Goal: Task Accomplishment & Management: Use online tool/utility

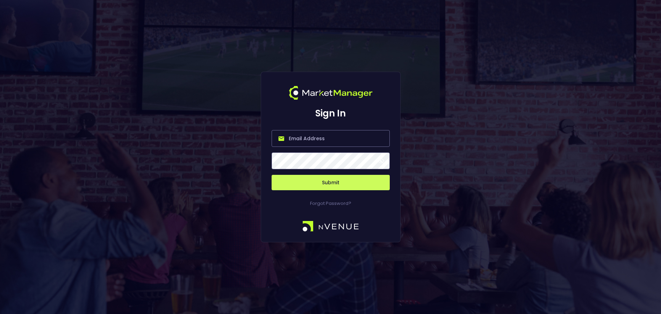
type input "[PERSON_NAME][EMAIL_ADDRESS][DOMAIN_NAME]"
click at [381, 160] on span at bounding box center [381, 161] width 6 height 6
click at [342, 183] on button "Submit" at bounding box center [331, 182] width 118 height 15
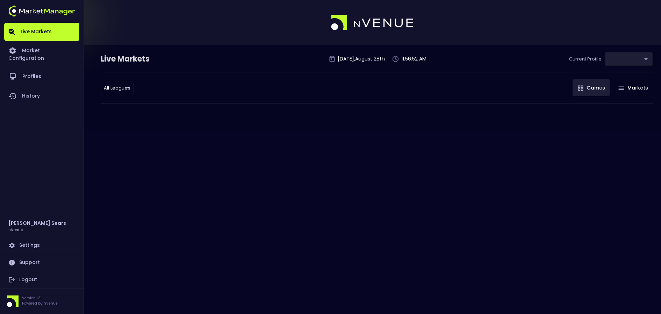
type input "d66ee90f-df8e-430e-a05c-aaf70ad95ad9"
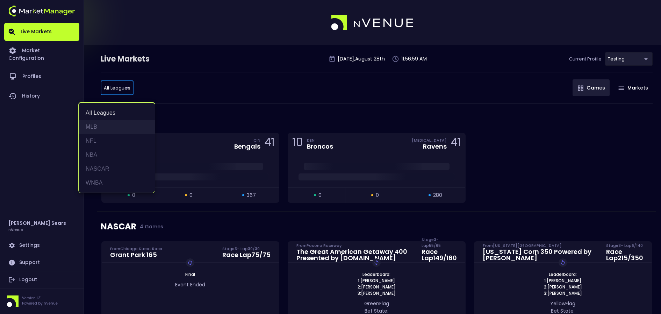
click at [101, 126] on li "MLB" at bounding box center [117, 127] width 76 height 14
type input "MLB"
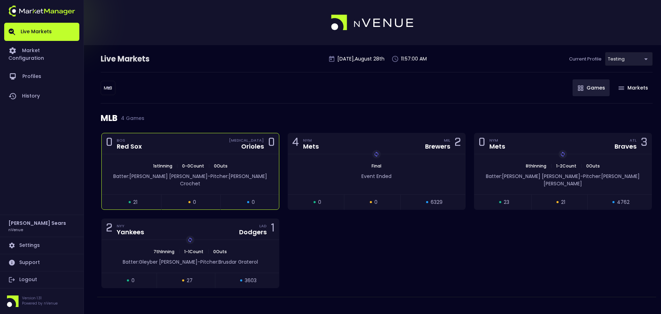
click at [205, 163] on span "0 - 0 Count" at bounding box center [193, 166] width 26 height 6
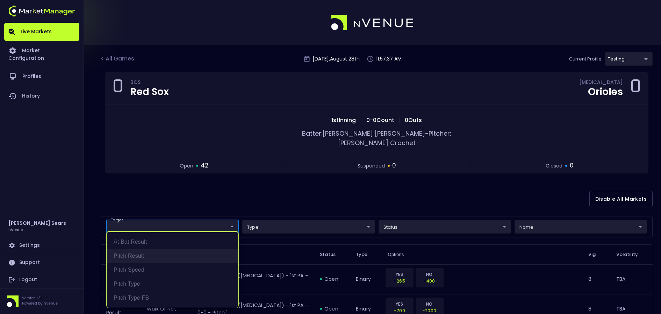
click at [140, 255] on li "Pitch Result" at bounding box center [173, 256] width 132 height 14
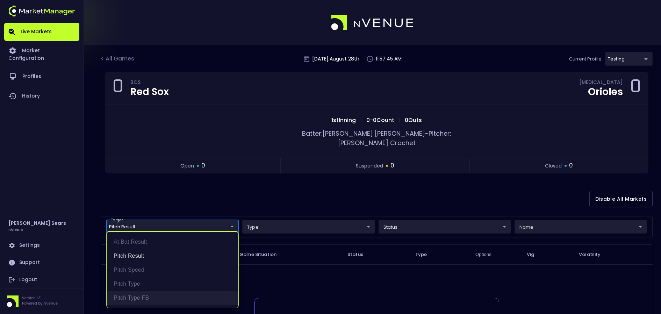
click at [133, 296] on li "Pitch Type FB" at bounding box center [173, 298] width 132 height 14
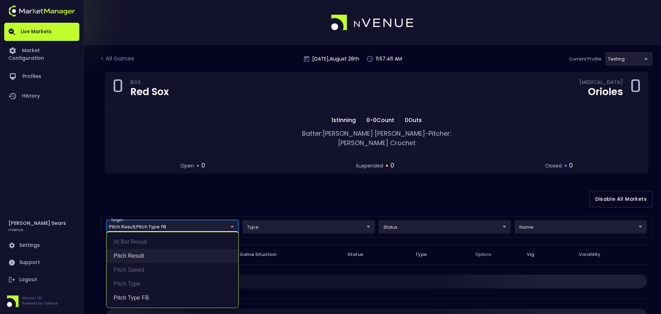
click at [137, 255] on li "Pitch Result" at bounding box center [173, 256] width 132 height 14
type input "Pitch Type FB"
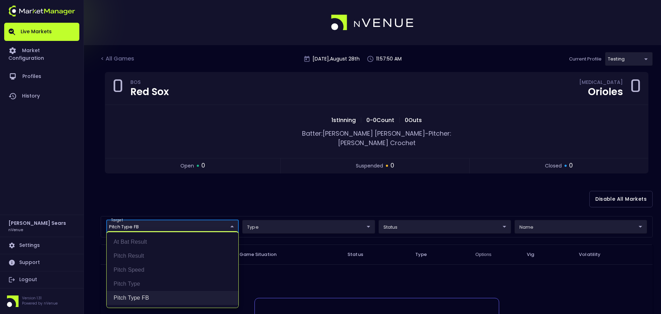
click at [150, 298] on li "Pitch Type FB" at bounding box center [173, 298] width 132 height 14
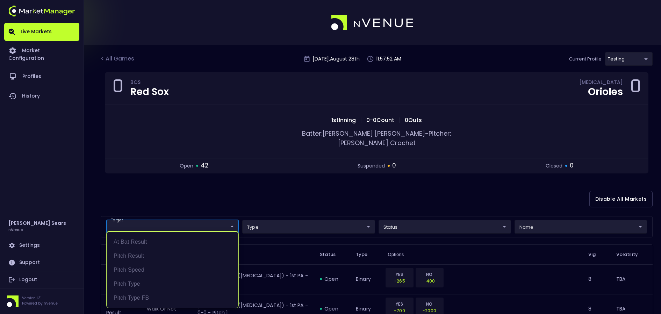
click at [172, 191] on div at bounding box center [330, 157] width 661 height 314
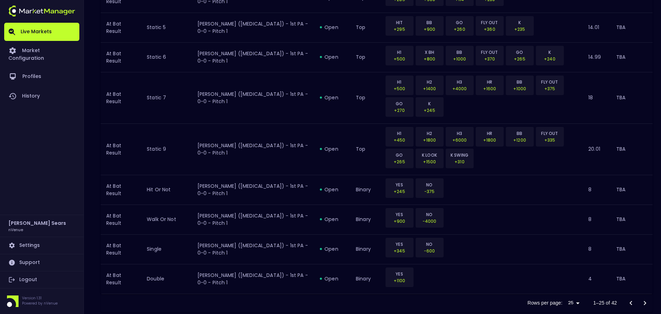
scroll to position [763, 0]
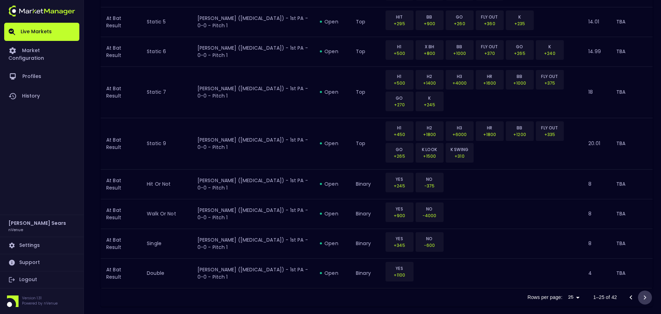
click at [646, 295] on icon "Go to next page" at bounding box center [645, 297] width 2 height 4
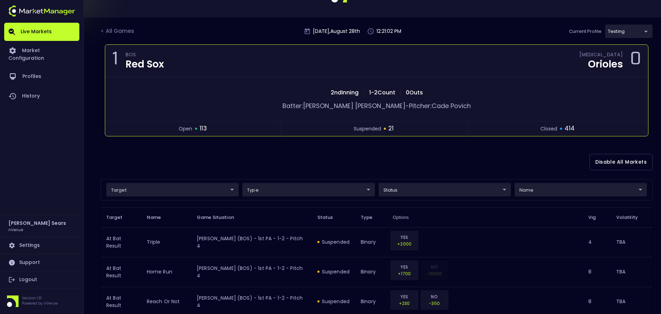
scroll to position [0, 0]
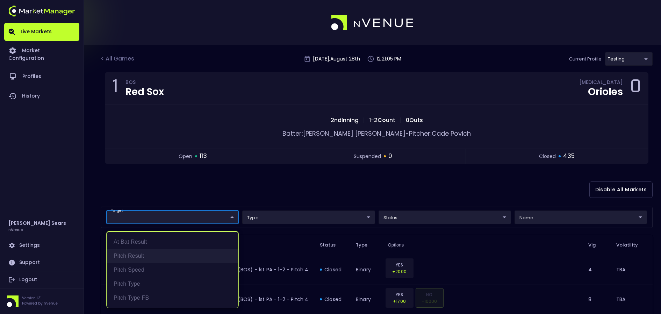
click at [142, 255] on li "Pitch Result" at bounding box center [173, 256] width 132 height 14
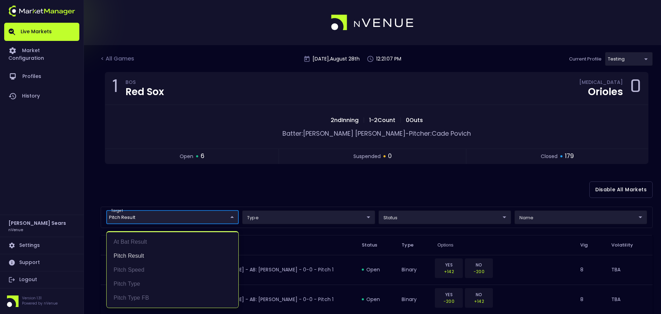
click at [281, 182] on div at bounding box center [330, 157] width 661 height 314
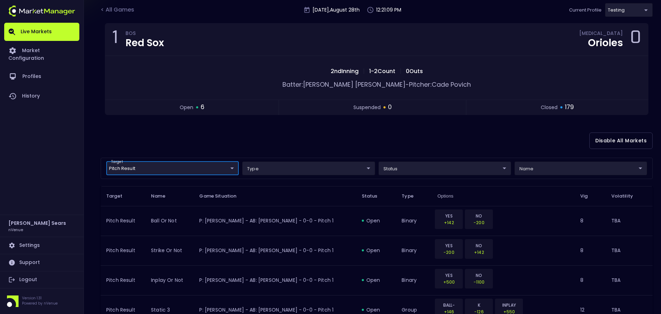
scroll to position [51, 0]
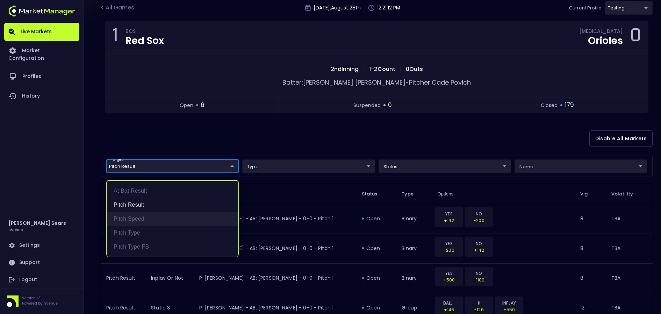
click at [143, 218] on li "Pitch Speed" at bounding box center [173, 219] width 132 height 14
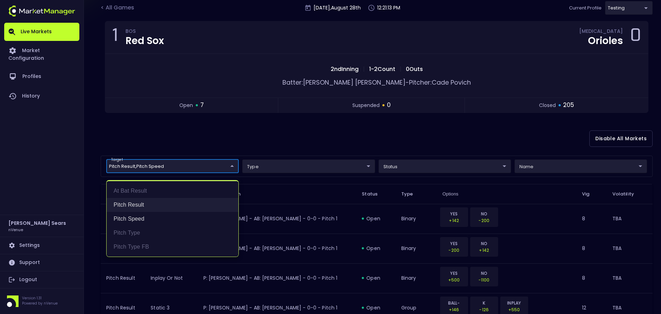
click at [143, 205] on li "Pitch Result" at bounding box center [173, 205] width 132 height 14
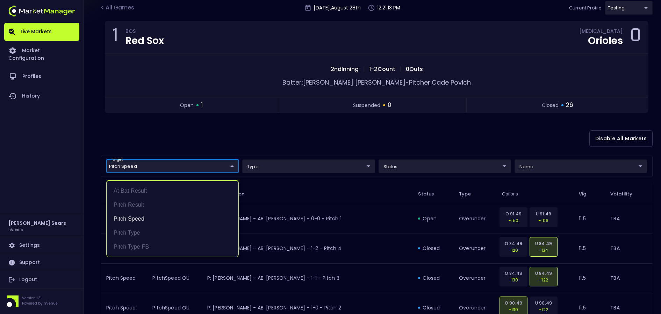
click at [275, 144] on div at bounding box center [330, 157] width 661 height 314
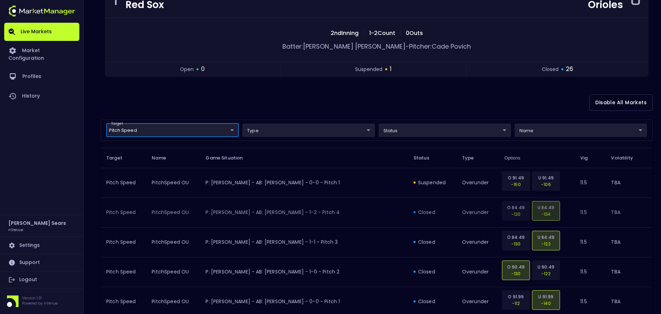
scroll to position [87, 0]
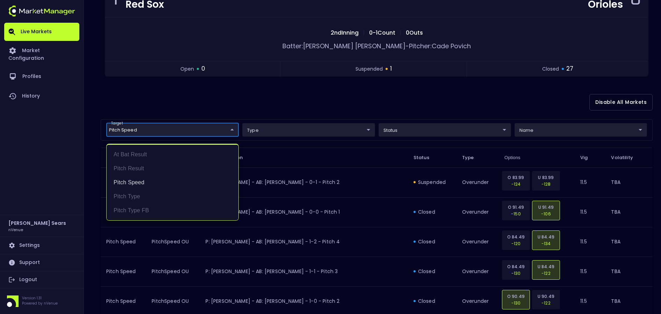
click at [129, 197] on li "Pitch Type" at bounding box center [173, 197] width 132 height 14
click at [137, 183] on li "Pitch Speed" at bounding box center [173, 183] width 132 height 14
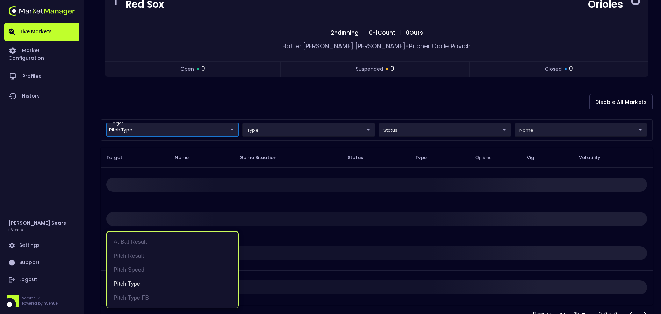
scroll to position [0, 0]
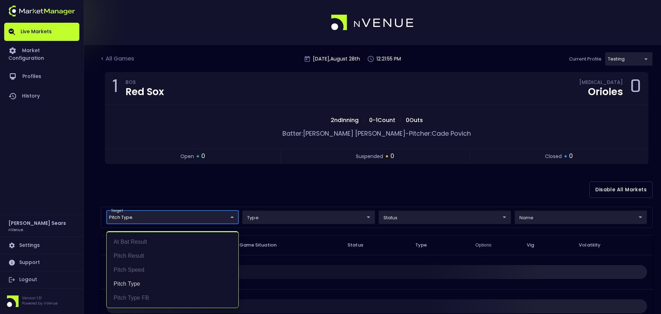
click at [286, 186] on div at bounding box center [330, 157] width 661 height 314
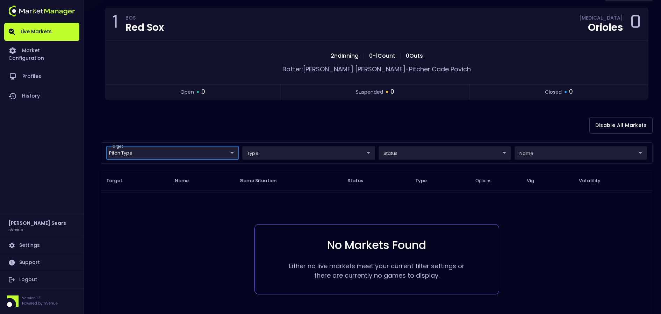
scroll to position [65, 0]
click at [231, 151] on body "Live Markets Market Configuration Profiles History [PERSON_NAME] nVenue Setting…" at bounding box center [330, 148] width 661 height 427
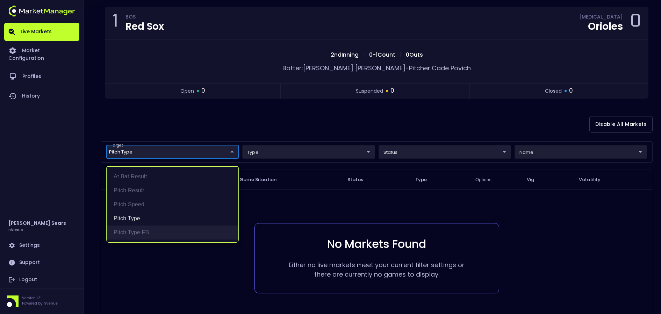
drag, startPoint x: 141, startPoint y: 232, endPoint x: 142, endPoint y: 228, distance: 4.0
click at [143, 230] on li "Pitch Type FB" at bounding box center [173, 233] width 132 height 14
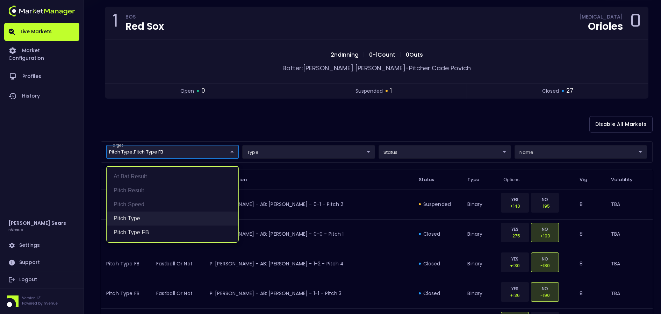
click at [140, 218] on li "Pitch Type" at bounding box center [173, 219] width 132 height 14
type input "Pitch Type FB"
click at [288, 120] on div at bounding box center [330, 157] width 661 height 314
